Goal: Task Accomplishment & Management: Complete application form

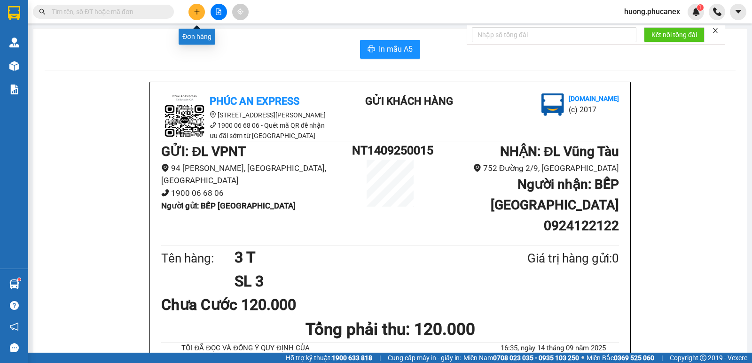
click at [201, 12] on button at bounding box center [197, 12] width 16 height 16
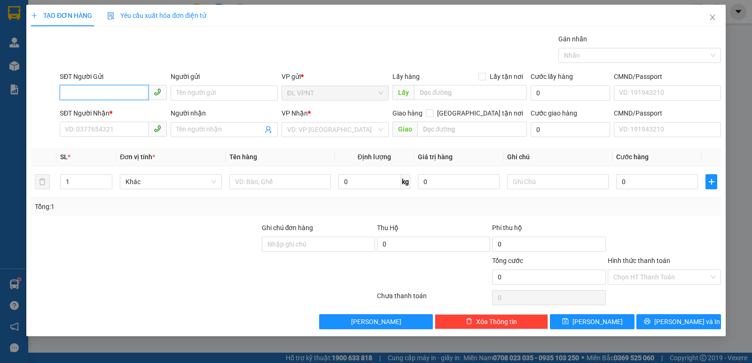
click at [100, 90] on input "SĐT Người Gửi" at bounding box center [104, 92] width 89 height 15
click at [109, 94] on input "SĐT Người Gửi" at bounding box center [104, 92] width 89 height 15
click at [718, 15] on span "Close" at bounding box center [713, 18] width 26 height 26
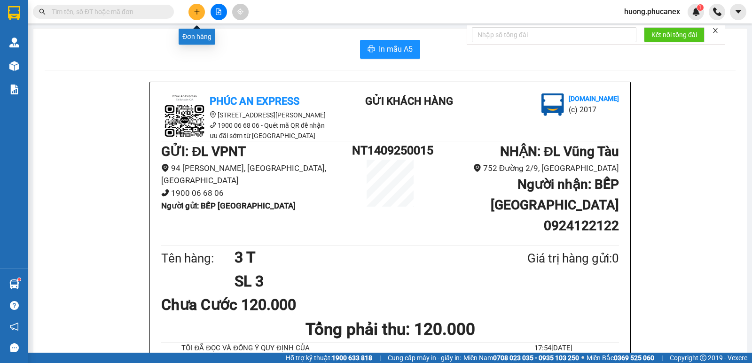
click at [198, 11] on icon "plus" at bounding box center [197, 11] width 7 height 7
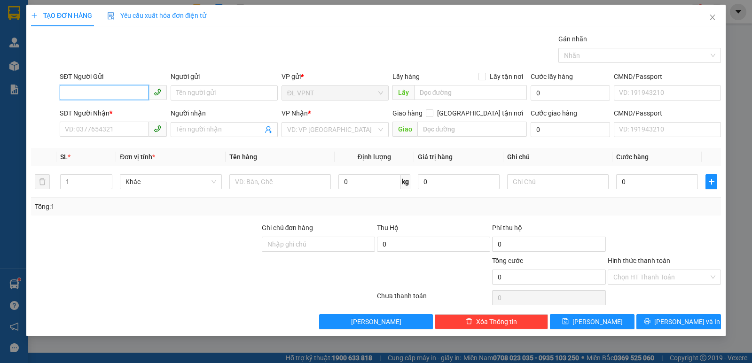
drag, startPoint x: 106, startPoint y: 93, endPoint x: 90, endPoint y: 96, distance: 16.0
click at [91, 96] on input "SĐT Người Gửi" at bounding box center [104, 92] width 89 height 15
click at [118, 97] on input "SĐT Người Gửi" at bounding box center [104, 92] width 89 height 15
click at [127, 113] on div "0782638591 - HÙNG" at bounding box center [113, 112] width 96 height 10
type input "0782638591"
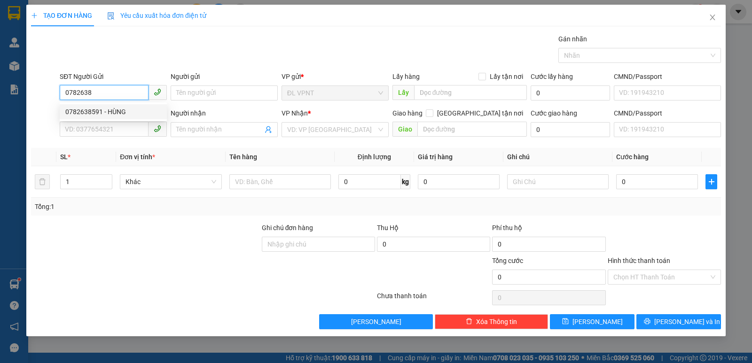
type input "HÙNG"
type input "0931624735"
type input "[PERSON_NAME]"
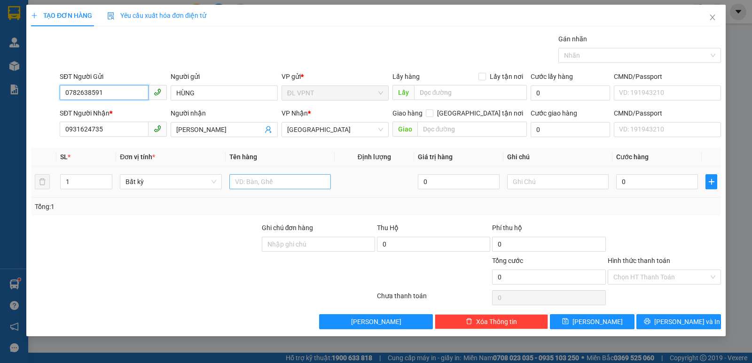
type input "0782638591"
click at [259, 178] on input "text" at bounding box center [280, 181] width 102 height 15
type input "1 tx"
click at [677, 184] on input "0" at bounding box center [657, 181] width 82 height 15
type input "5"
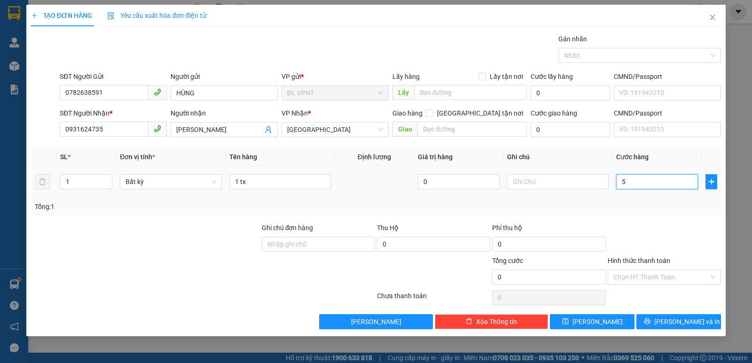
type input "5"
type input "50"
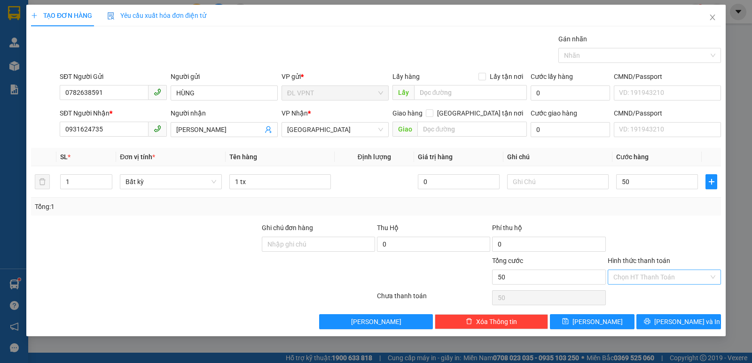
click at [668, 278] on input "Hình thức thanh toán" at bounding box center [661, 277] width 95 height 14
type input "50.000"
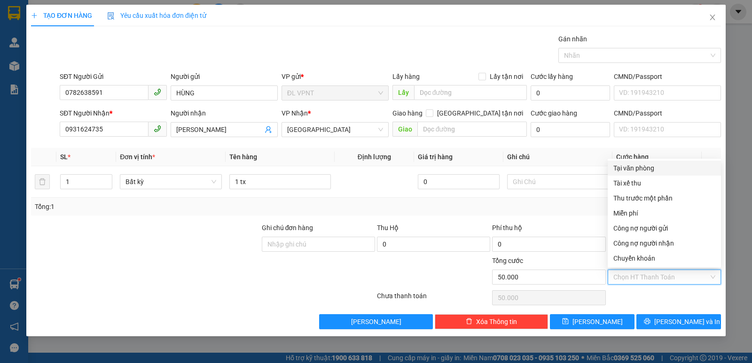
click at [646, 165] on div "Tại văn phòng" at bounding box center [665, 168] width 102 height 10
type input "0"
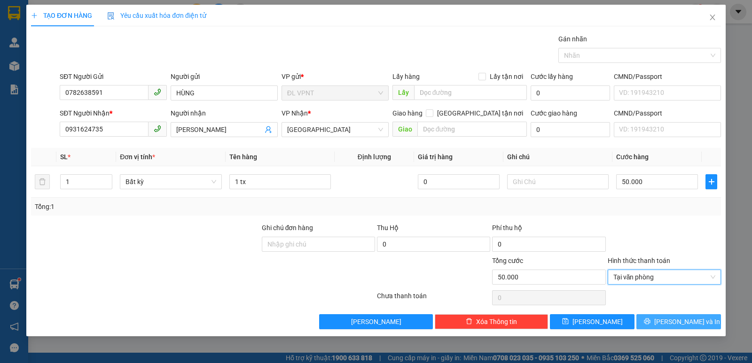
click at [651, 325] on icon "printer" at bounding box center [647, 321] width 7 height 7
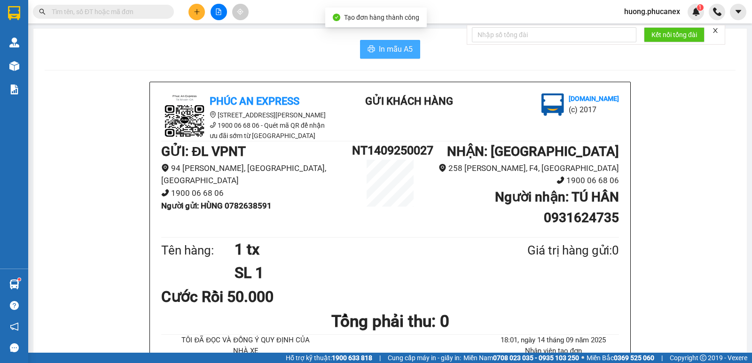
click at [379, 52] on span "In mẫu A5" at bounding box center [396, 49] width 34 height 12
click at [154, 13] on input "text" at bounding box center [107, 12] width 111 height 10
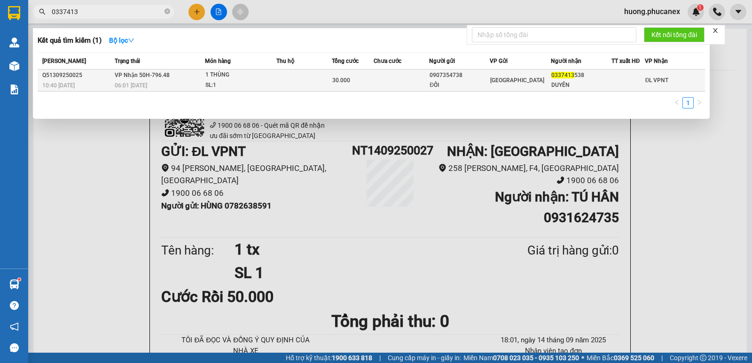
type input "0337413"
click at [271, 84] on div "SL: 1" at bounding box center [240, 85] width 71 height 10
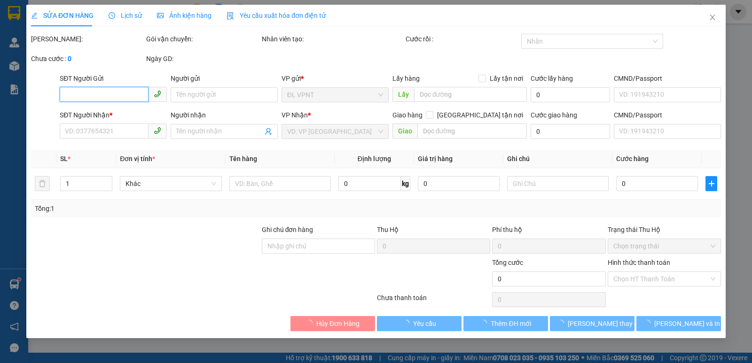
type input "0907354738"
type input "ĐỒI"
type input "0337413538"
type input "DUYÊN"
type input "30.000"
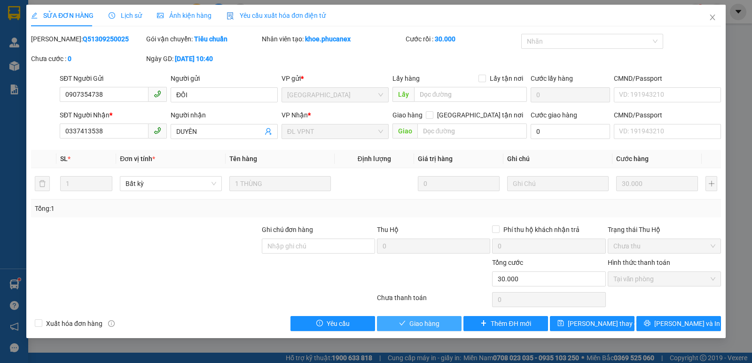
click at [432, 326] on span "Giao hàng" at bounding box center [425, 324] width 30 height 10
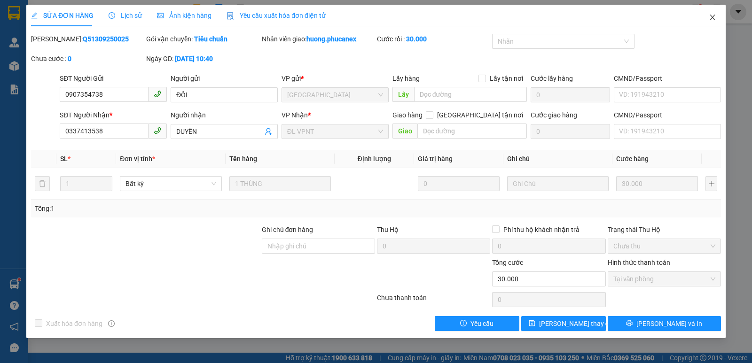
click at [713, 18] on icon "close" at bounding box center [712, 18] width 5 height 6
